Goal: Task Accomplishment & Management: Manage account settings

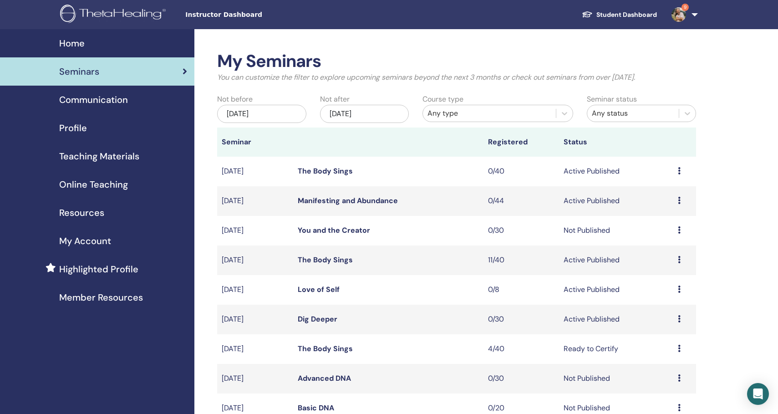
click at [679, 260] on icon at bounding box center [679, 259] width 3 height 7
click at [658, 294] on link "Attendees" at bounding box center [663, 295] width 35 height 10
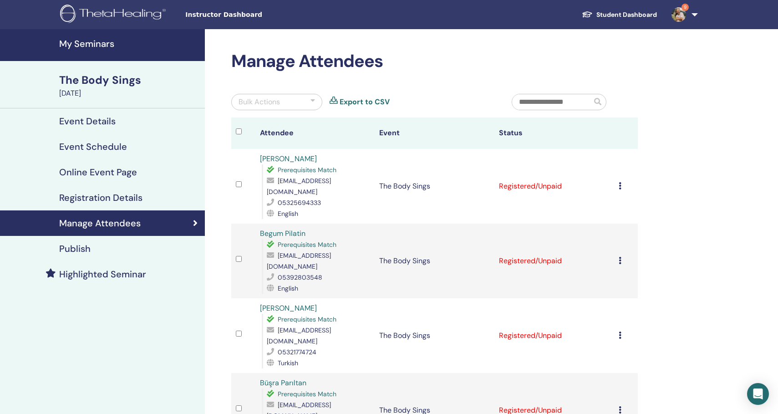
click at [364, 100] on link "Export to CSV" at bounding box center [365, 102] width 50 height 11
